Goal: Task Accomplishment & Management: Manage account settings

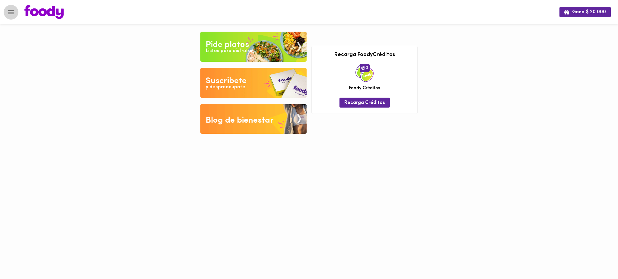
click at [11, 12] on icon "Menu" at bounding box center [11, 12] width 6 height 4
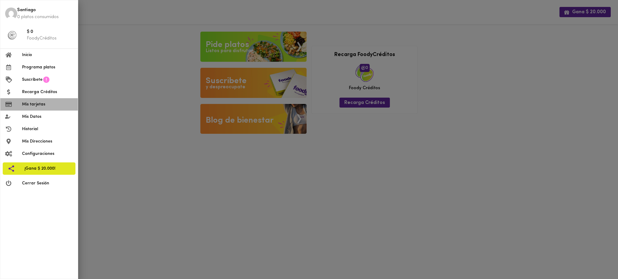
click at [32, 105] on span "Mis tarjetas" at bounding box center [47, 104] width 51 height 6
